Goal: Navigation & Orientation: Find specific page/section

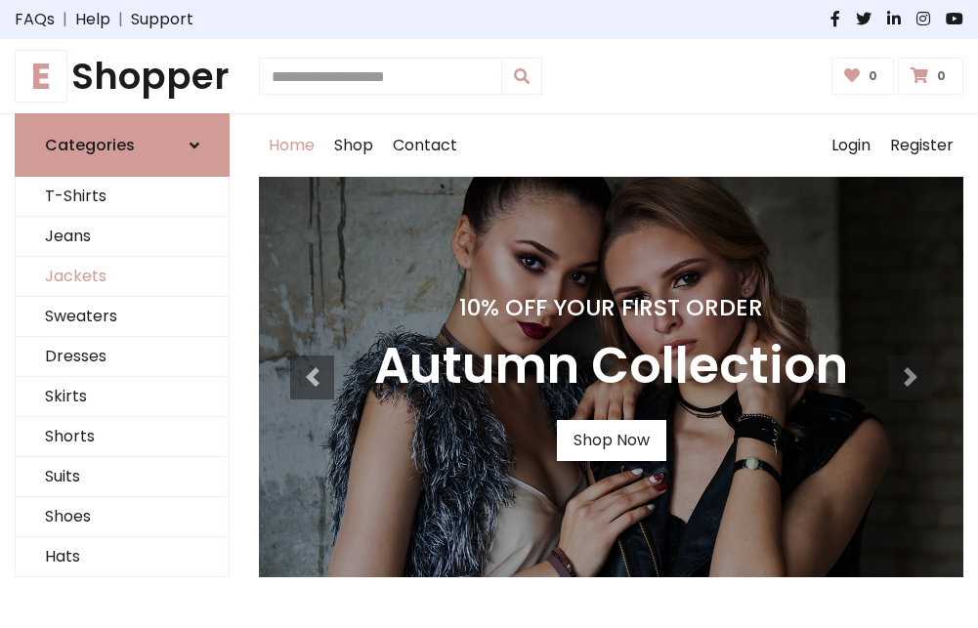
click at [122, 277] on link "Jackets" at bounding box center [122, 277] width 213 height 40
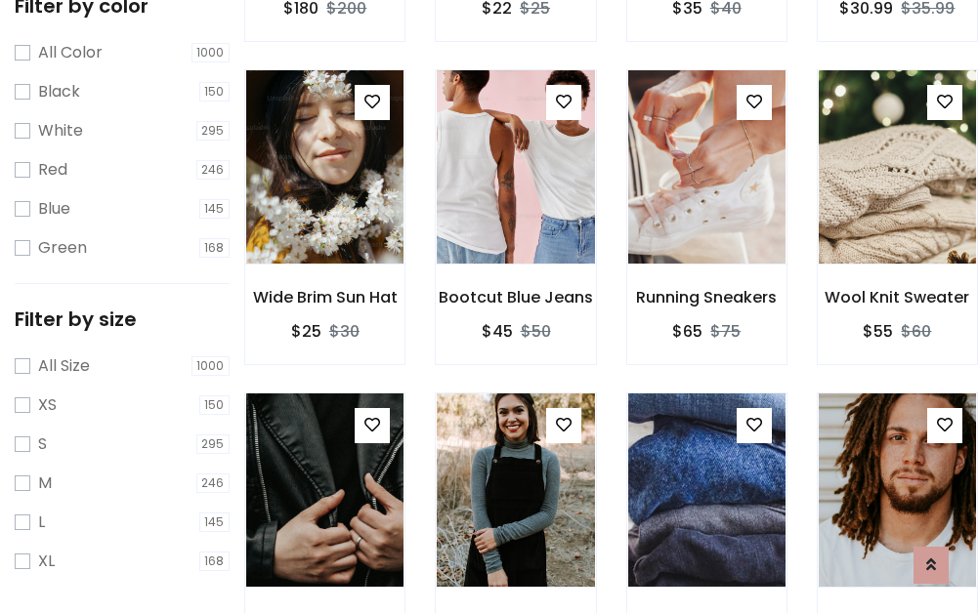
scroll to position [784, 0]
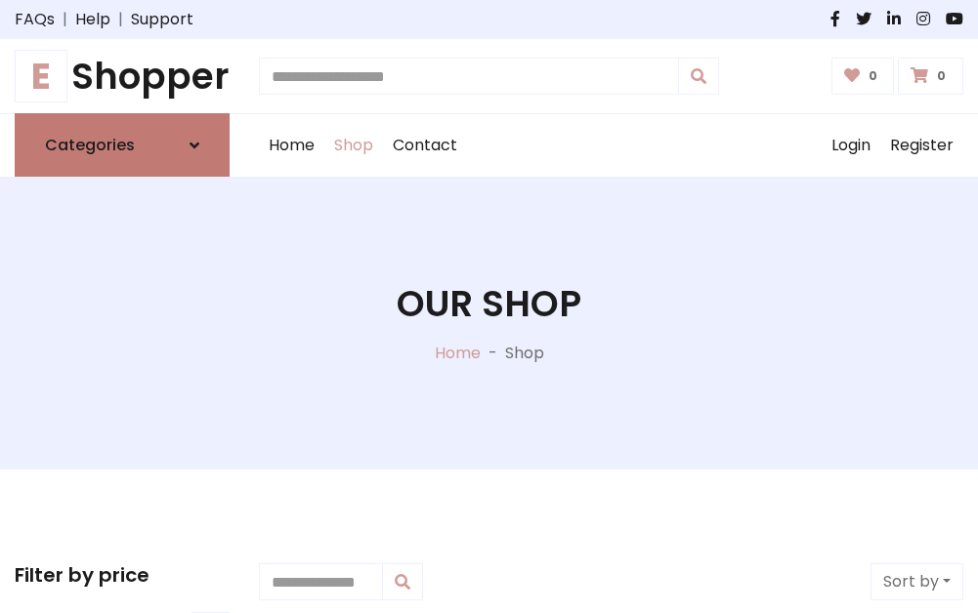
click at [122, 146] on h6 "Categories" at bounding box center [90, 145] width 90 height 19
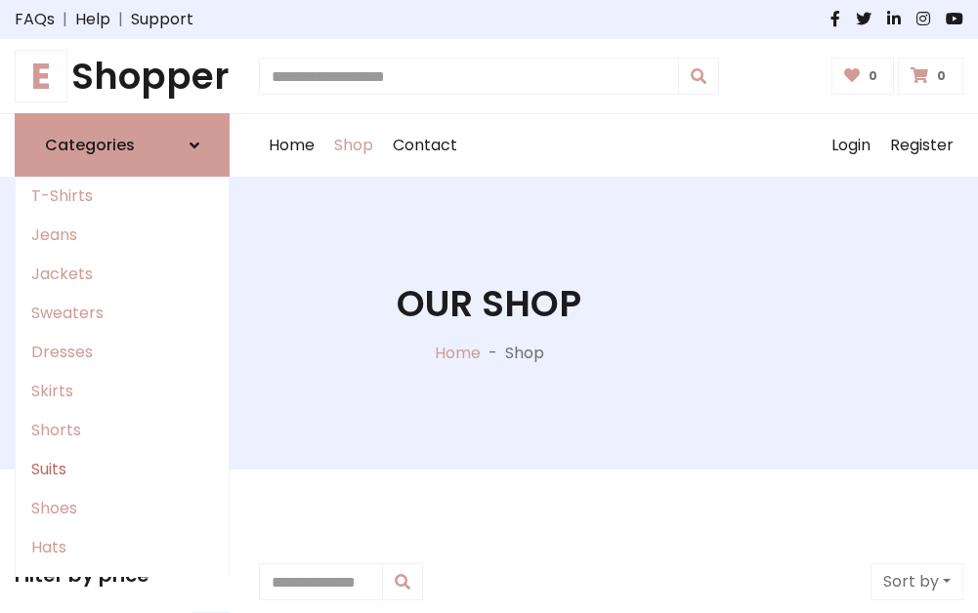
click at [122, 470] on link "Suits" at bounding box center [122, 469] width 213 height 39
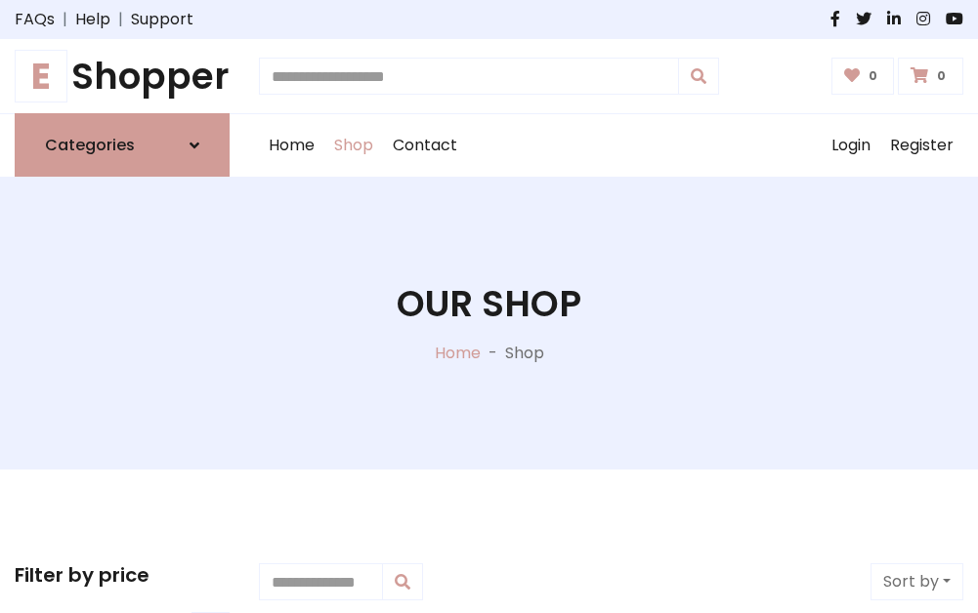
scroll to position [1411, 0]
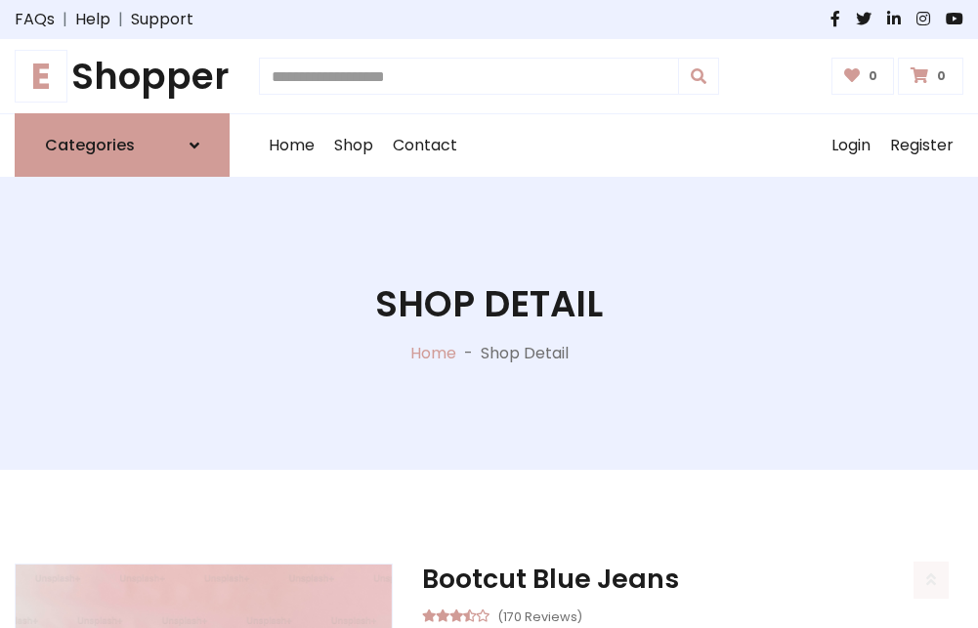
scroll to position [1825, 0]
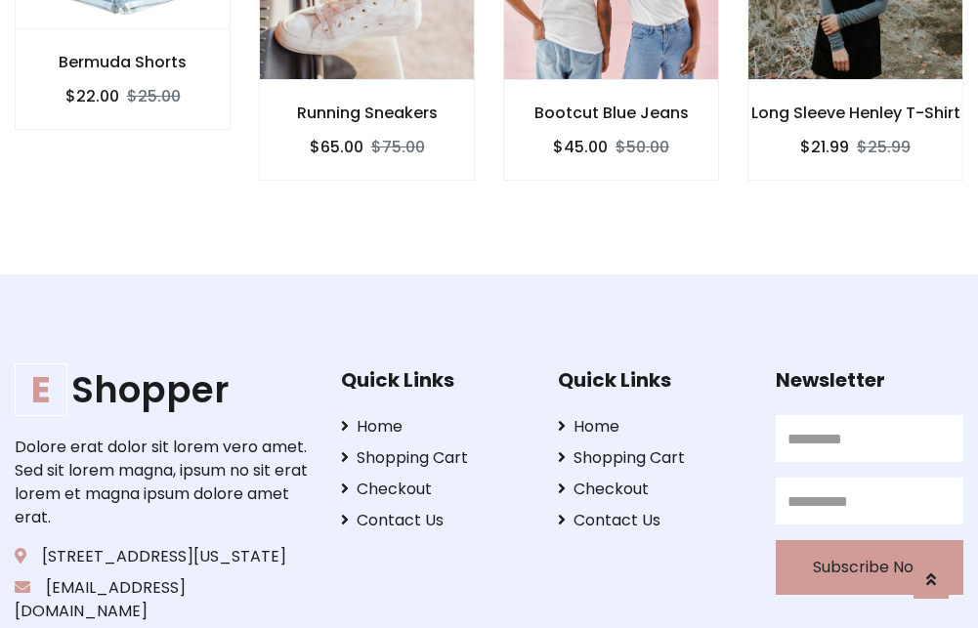
scroll to position [1823, 0]
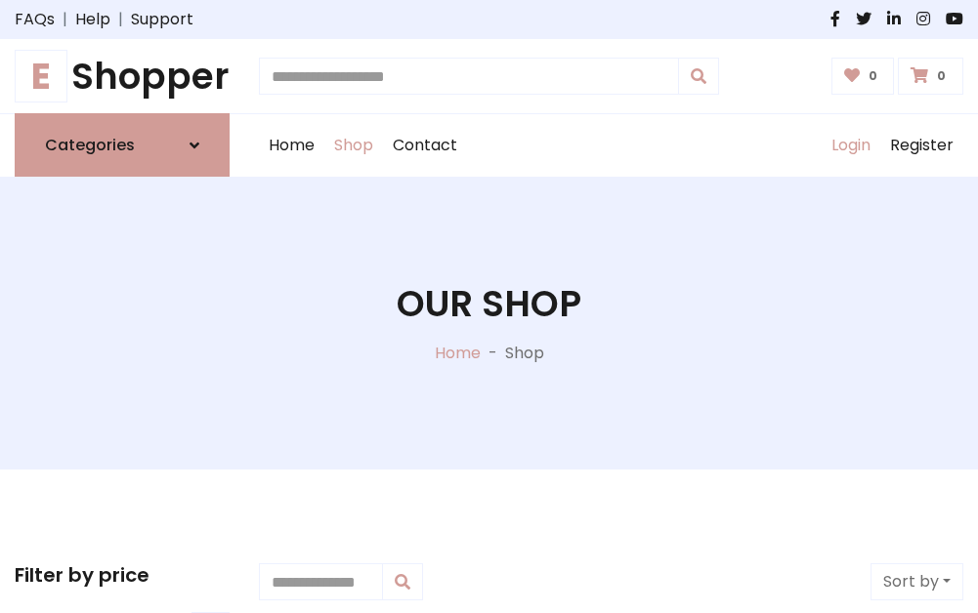
click at [850, 146] on link "Login" at bounding box center [850, 145] width 59 height 63
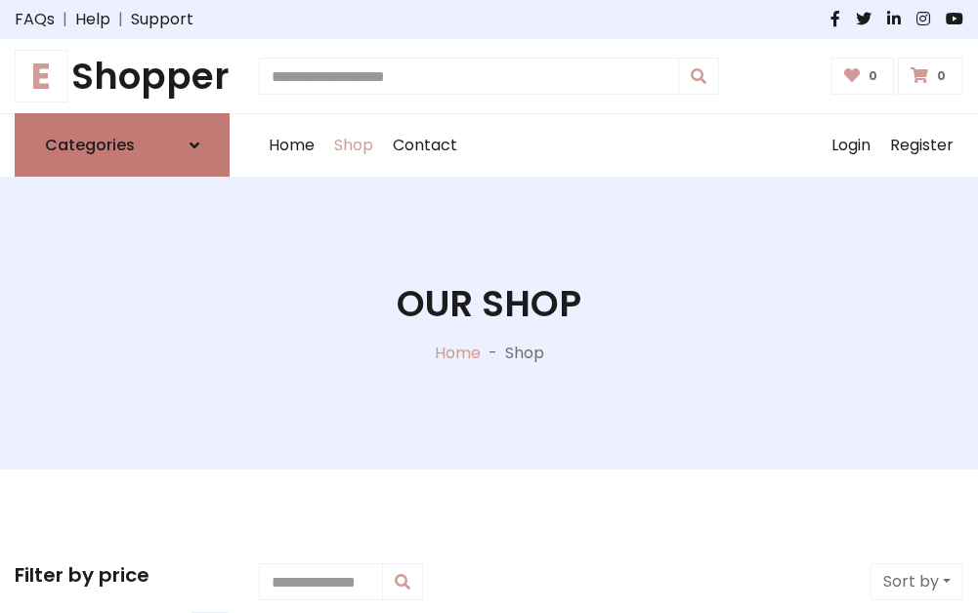
click at [194, 146] on icon at bounding box center [194, 146] width 10 height 16
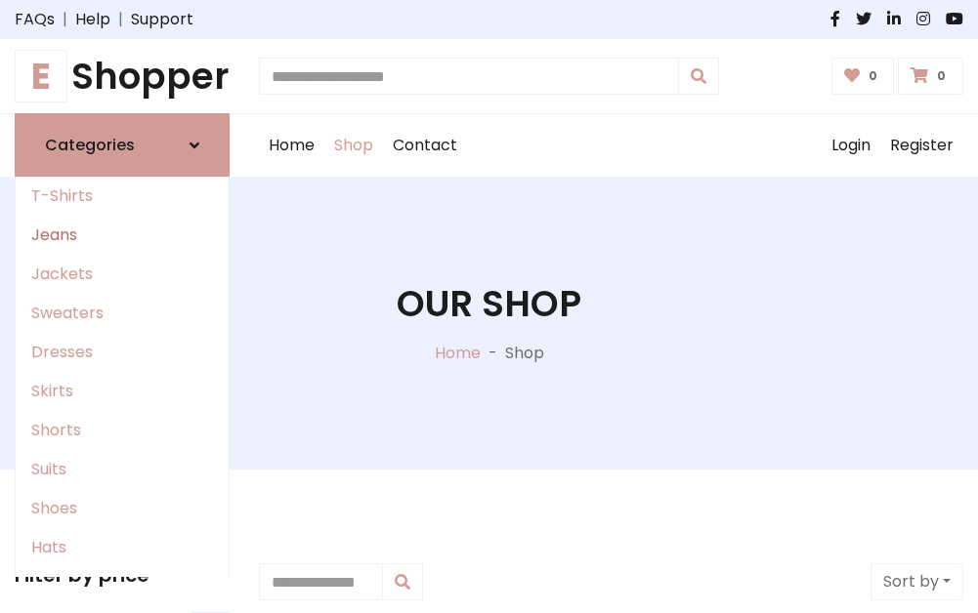
click at [122, 235] on link "Jeans" at bounding box center [122, 235] width 213 height 39
